Goal: Manage account settings

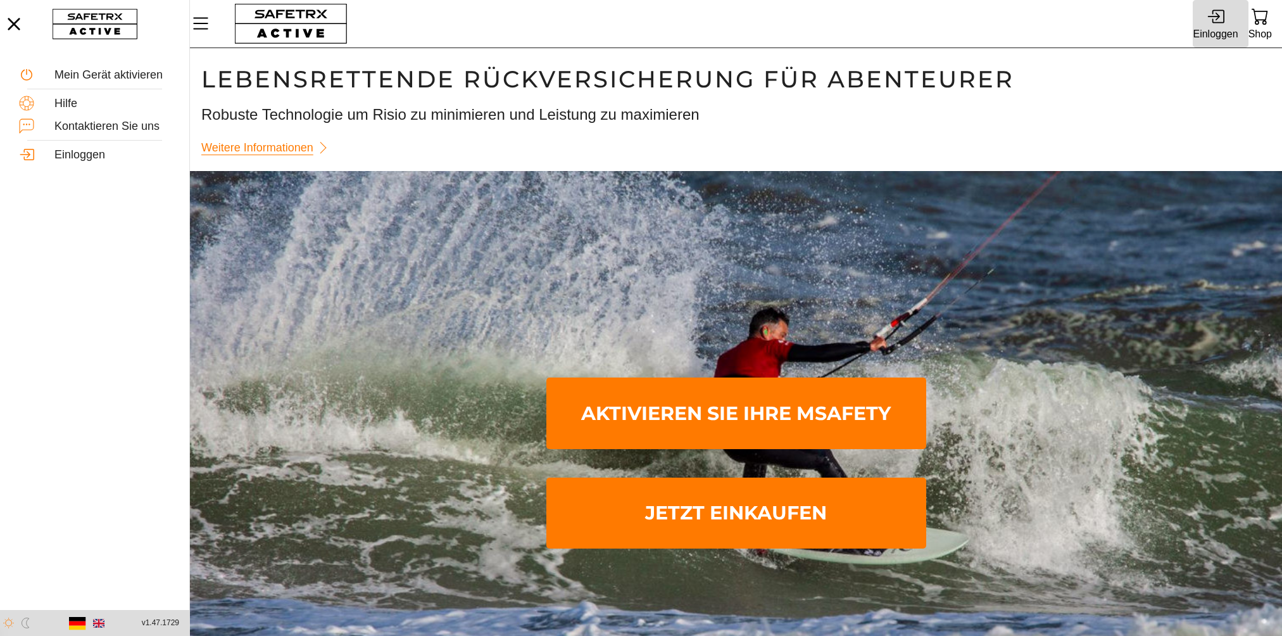
click at [1212, 30] on div "Einloggen" at bounding box center [1215, 33] width 45 height 17
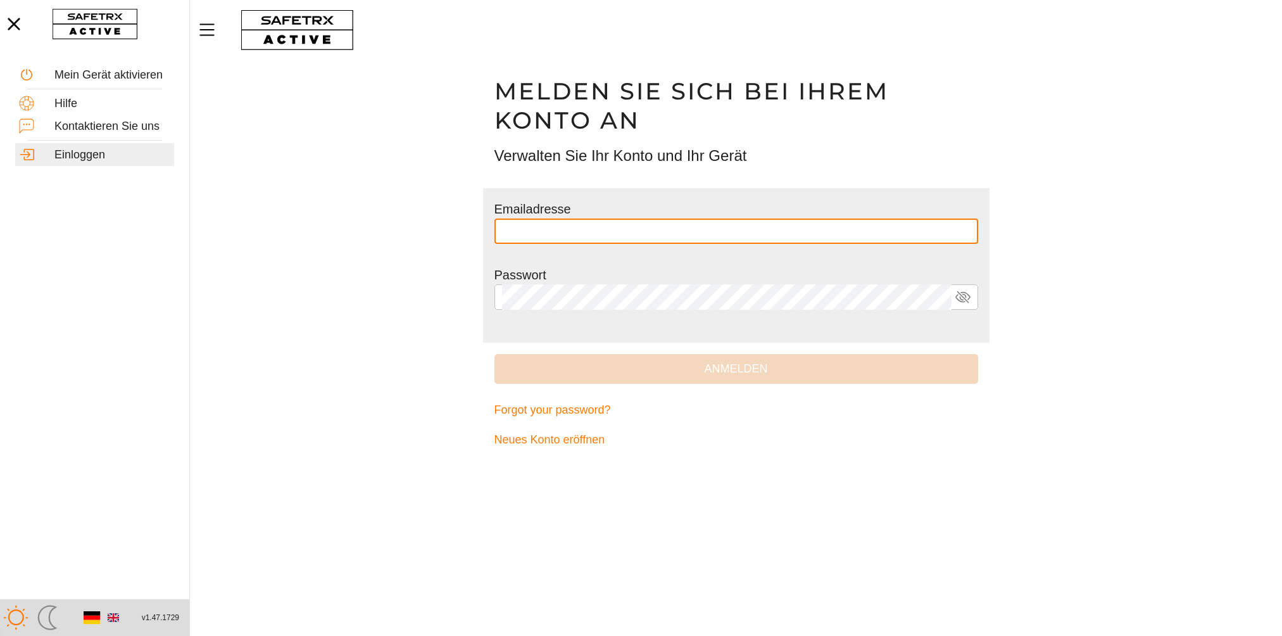
click at [555, 225] on input "text" at bounding box center [736, 230] width 468 height 25
type input "**********"
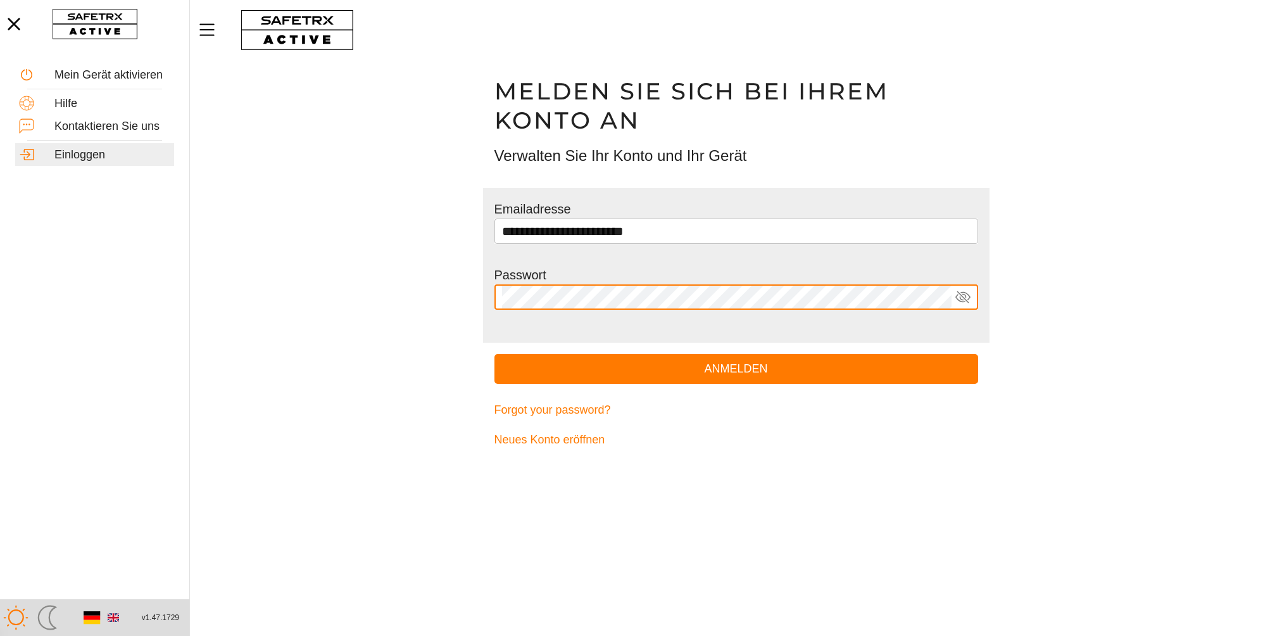
click at [494, 354] on button "Anmelden" at bounding box center [736, 369] width 484 height 30
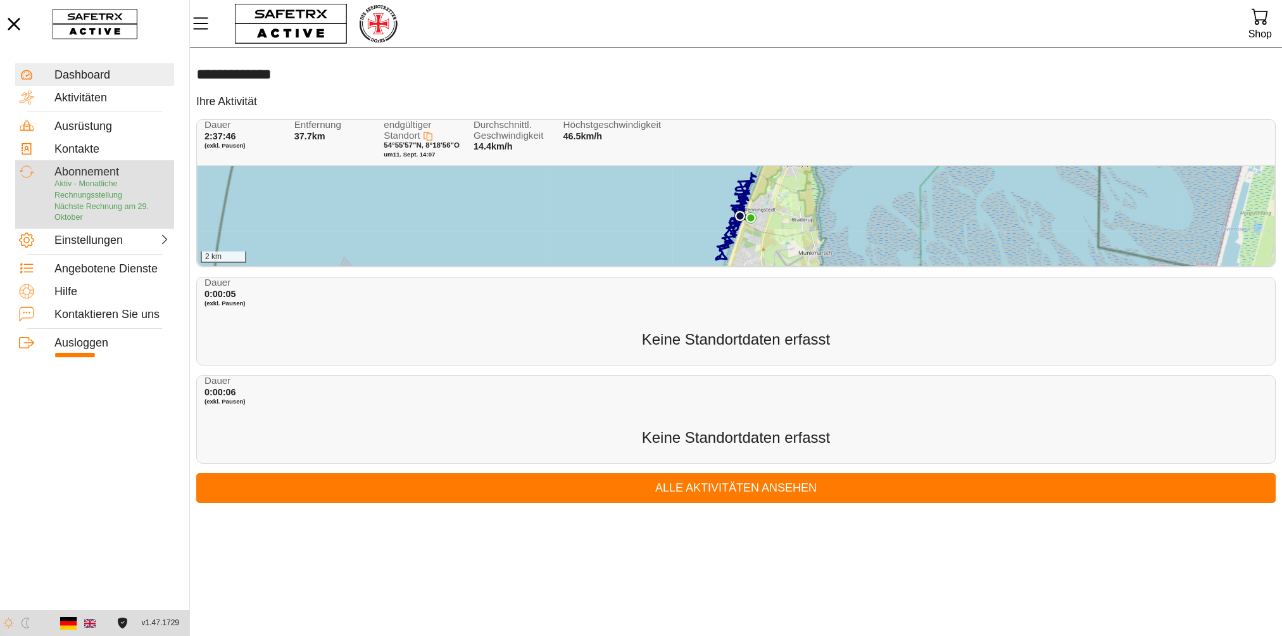
click at [91, 195] on span "Aktiv - Monatliche Rechnungsstellung" at bounding box center [88, 189] width 68 height 20
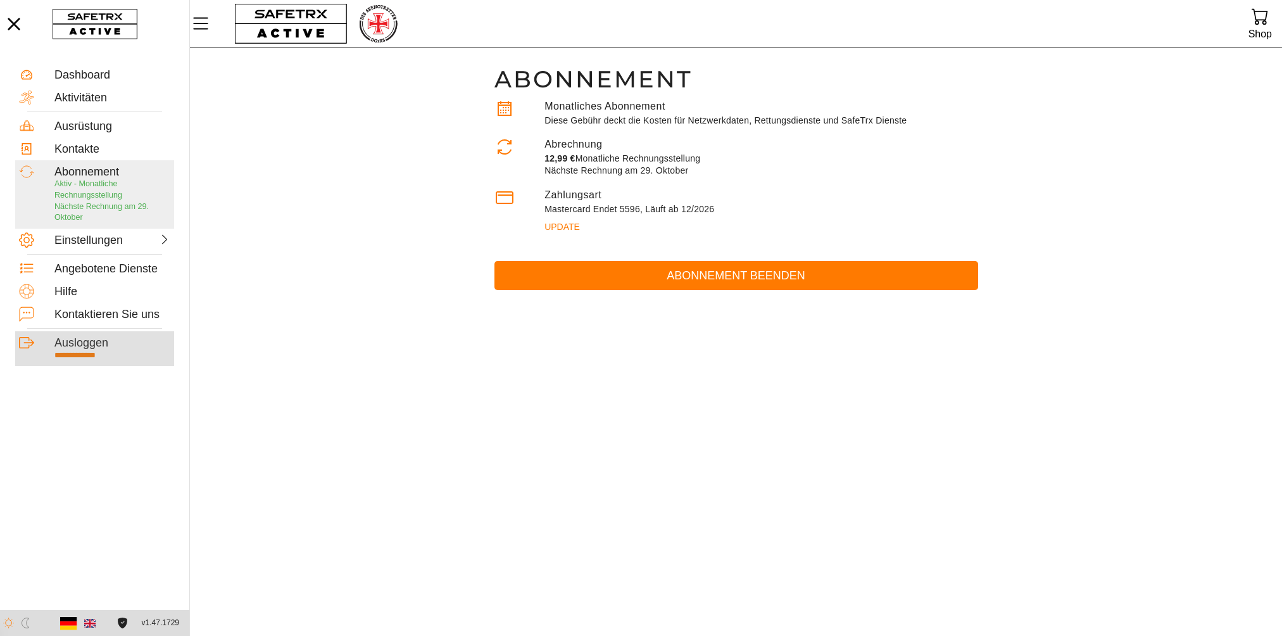
click at [82, 342] on div "Ausloggen" at bounding box center [112, 343] width 116 height 14
